Goal: Use online tool/utility: Use online tool/utility

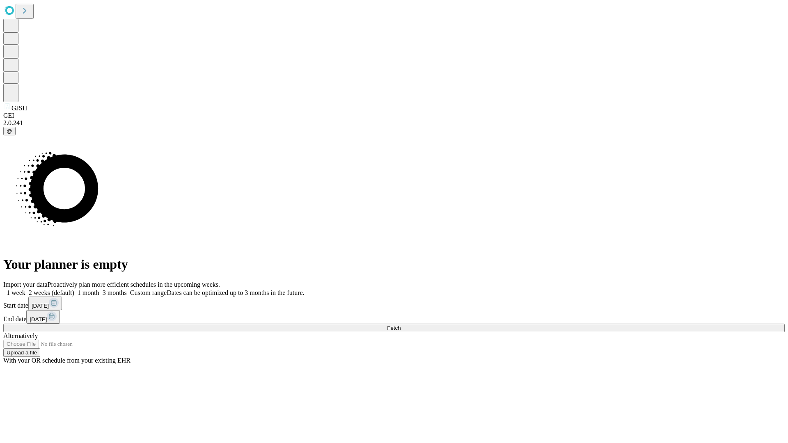
click at [401, 325] on span "Fetch" at bounding box center [394, 328] width 14 height 6
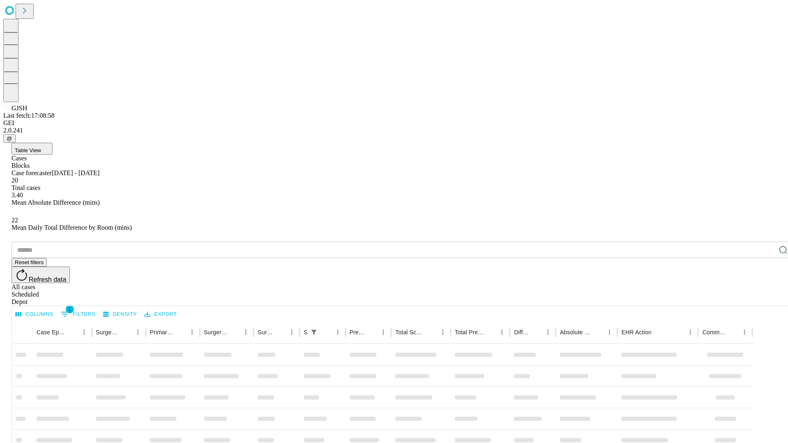
click at [41, 147] on span "Table View" at bounding box center [28, 150] width 26 height 6
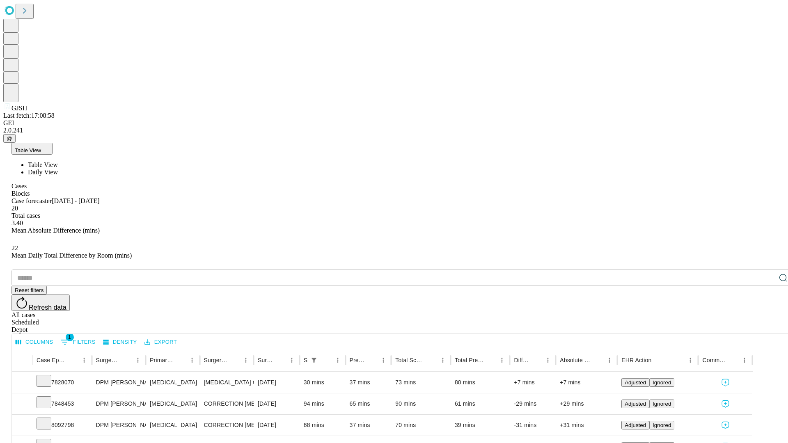
click at [58, 169] on span "Daily View" at bounding box center [43, 172] width 30 height 7
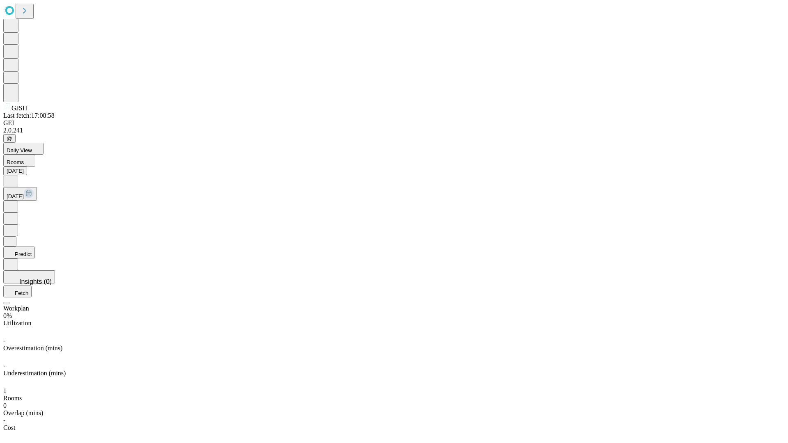
click at [35, 247] on button "Predict" at bounding box center [19, 253] width 32 height 12
